Goal: Find specific page/section: Find specific page/section

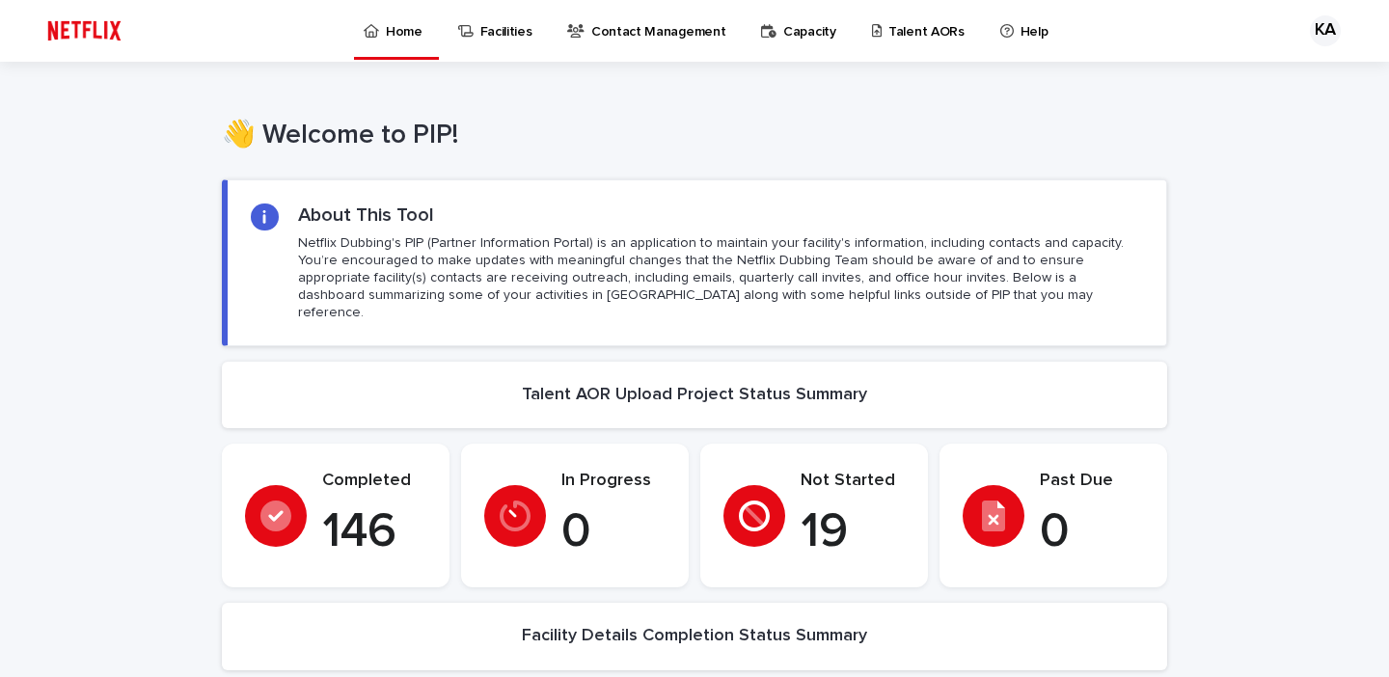
click at [921, 34] on p "Talent AORs" at bounding box center [926, 20] width 76 height 41
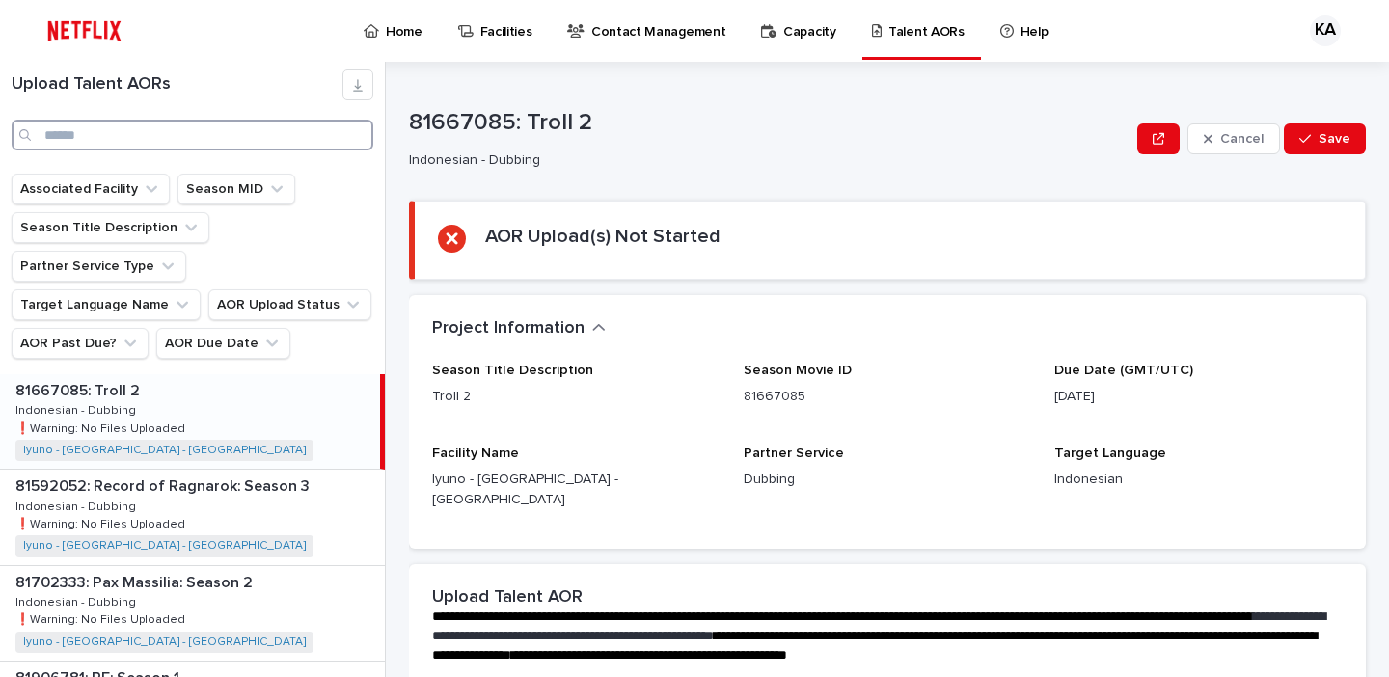
click at [244, 131] on input "Search" at bounding box center [193, 135] width 362 height 31
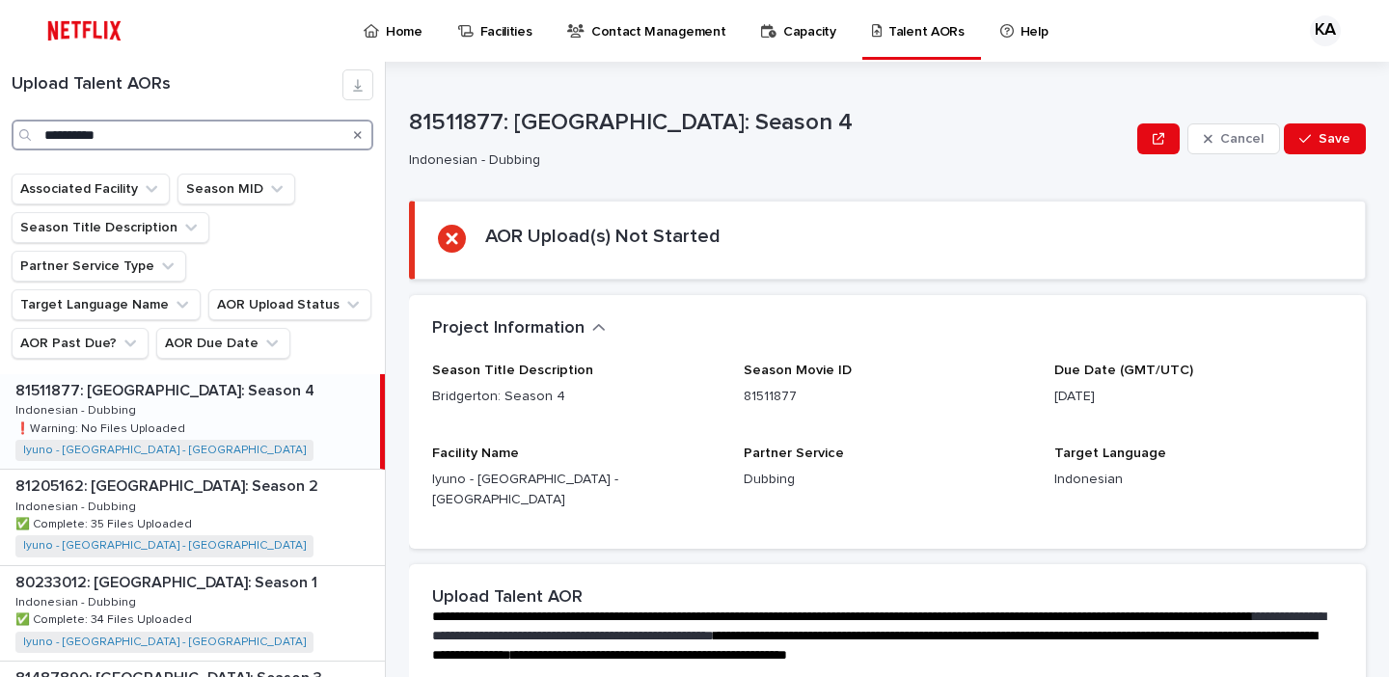
type input "**********"
click at [223, 407] on div "81511877: Bridgerton: Season 4 81511877: Bridgerton: Season 4 Indonesian - Dubb…" at bounding box center [190, 421] width 380 height 95
